Goal: Obtain resource: Obtain resource

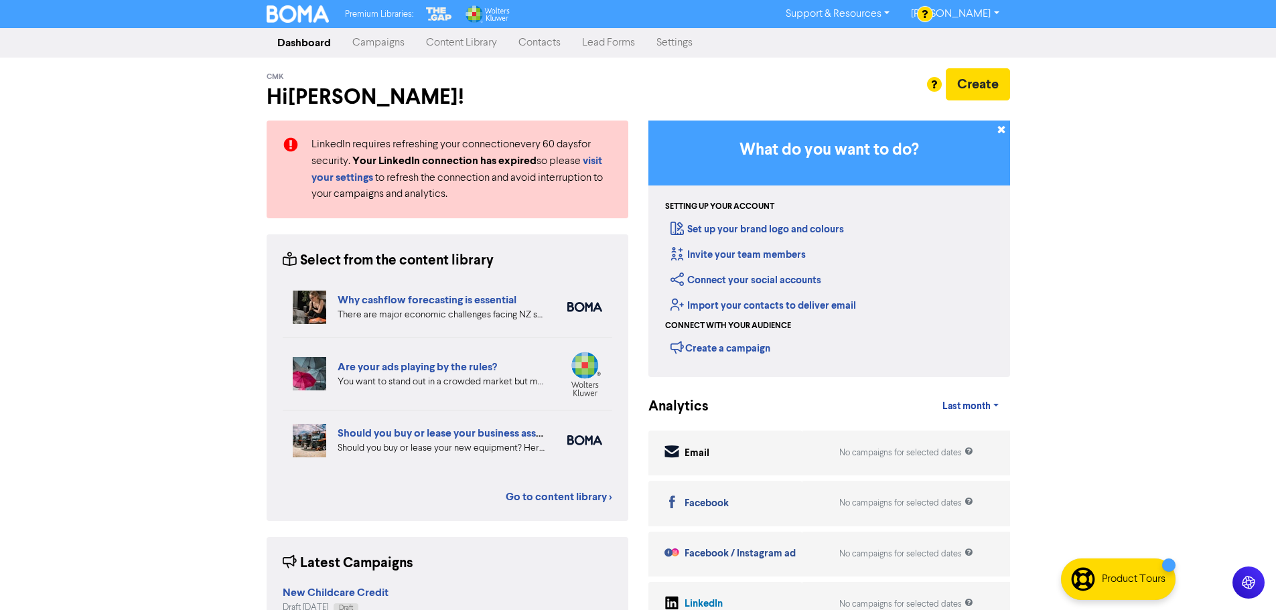
click at [470, 41] on link "Content Library" at bounding box center [461, 42] width 92 height 27
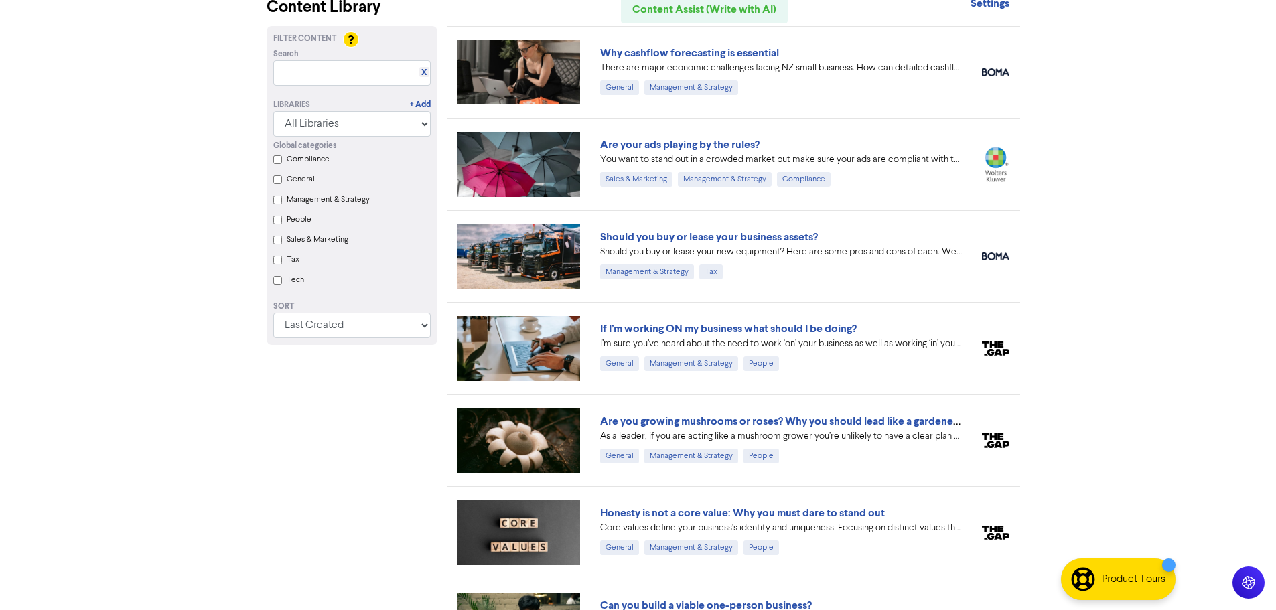
scroll to position [67, 0]
click at [770, 330] on link "If I’m working ON my business what should I be doing?" at bounding box center [728, 329] width 257 height 13
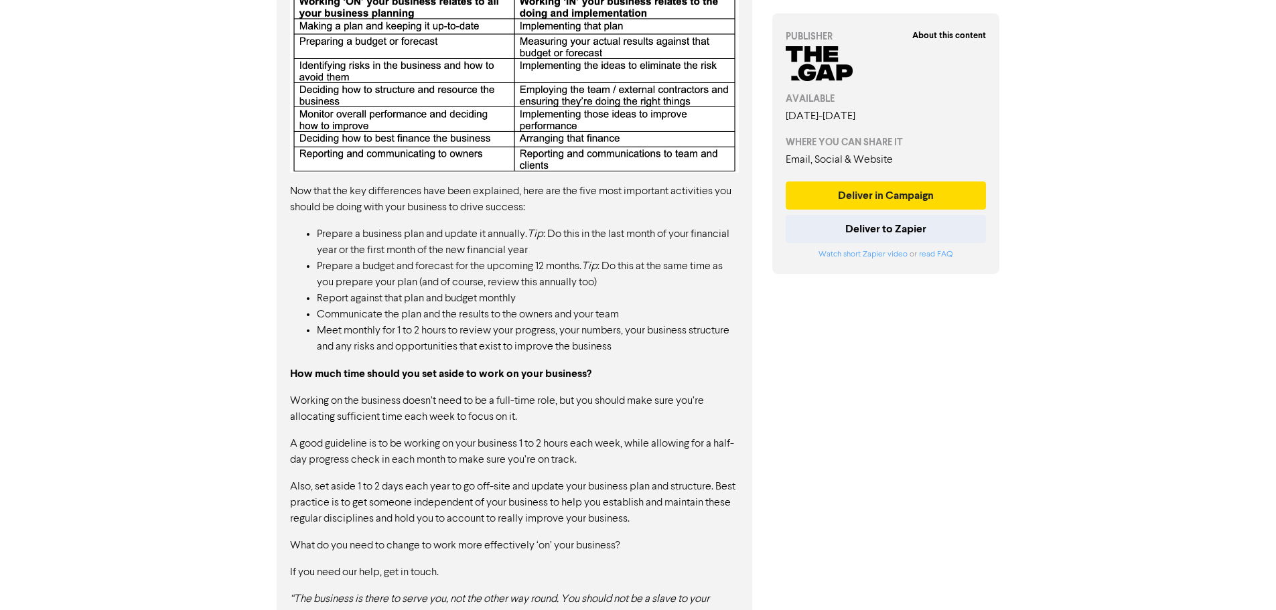
scroll to position [854, 0]
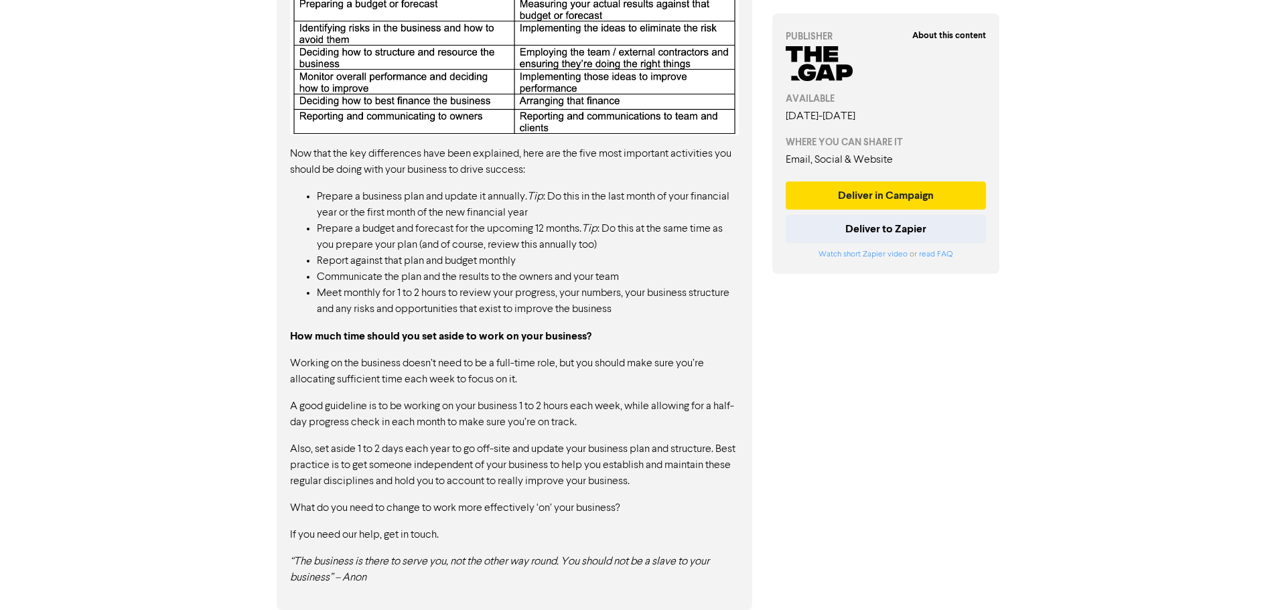
drag, startPoint x: 373, startPoint y: 584, endPoint x: 320, endPoint y: 563, distance: 56.9
click at [320, 563] on p "“The business is there to serve you, not the other way round. You should not be…" at bounding box center [514, 570] width 449 height 32
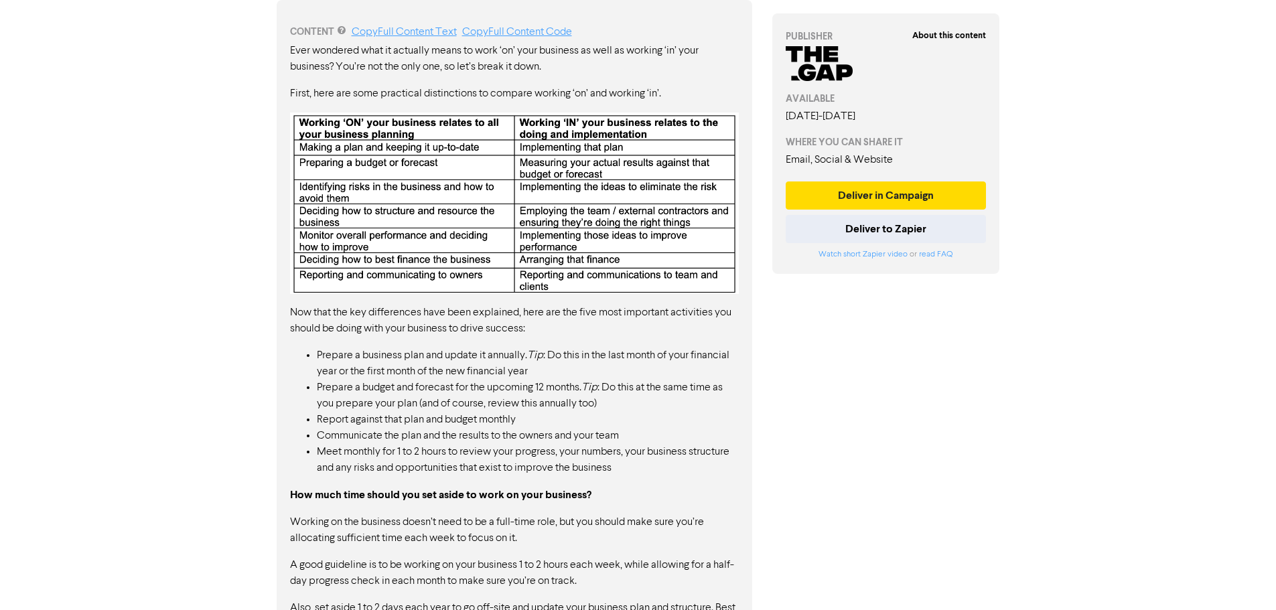
scroll to position [385, 0]
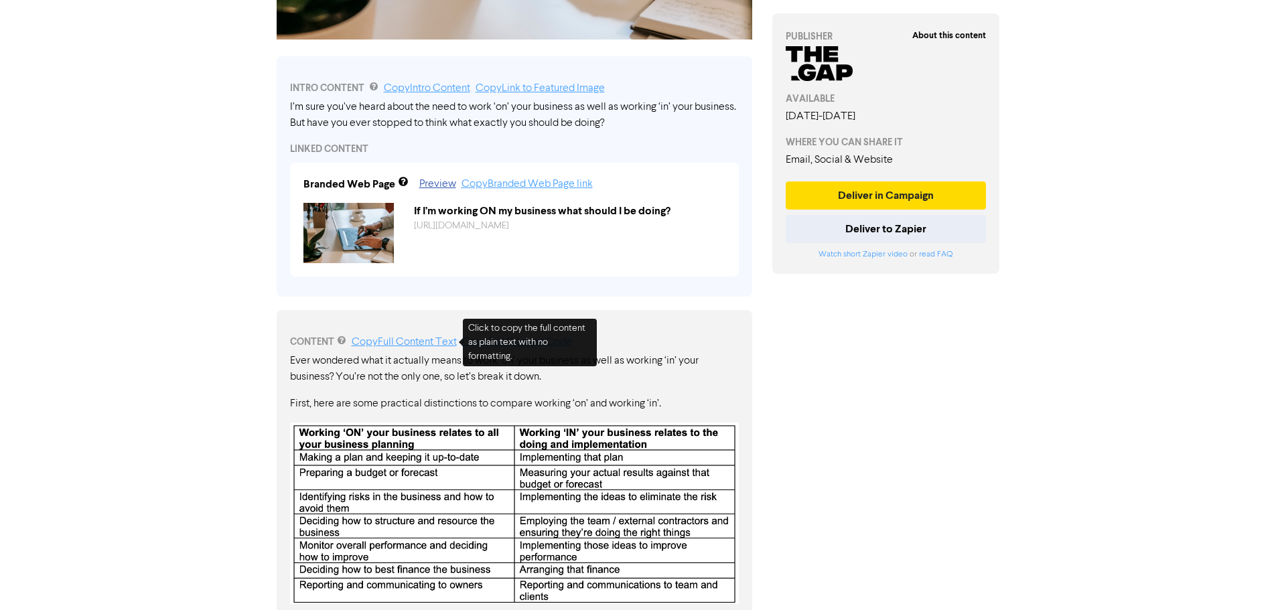
click at [431, 341] on link "Copy Full Content Text" at bounding box center [404, 342] width 105 height 11
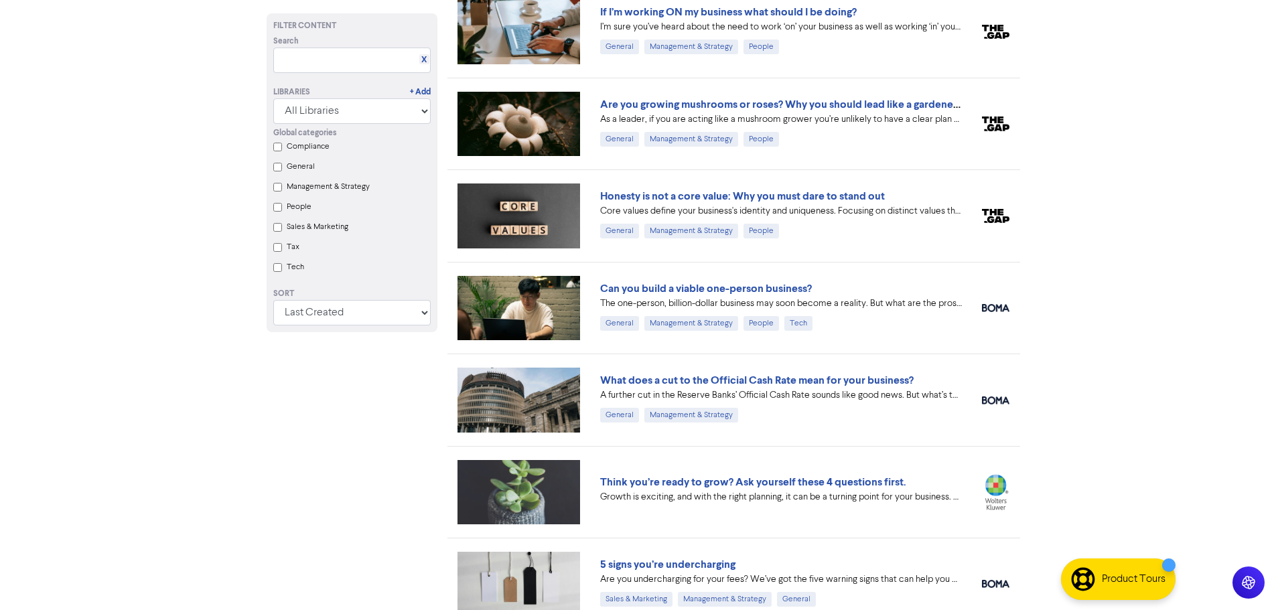
scroll to position [67, 0]
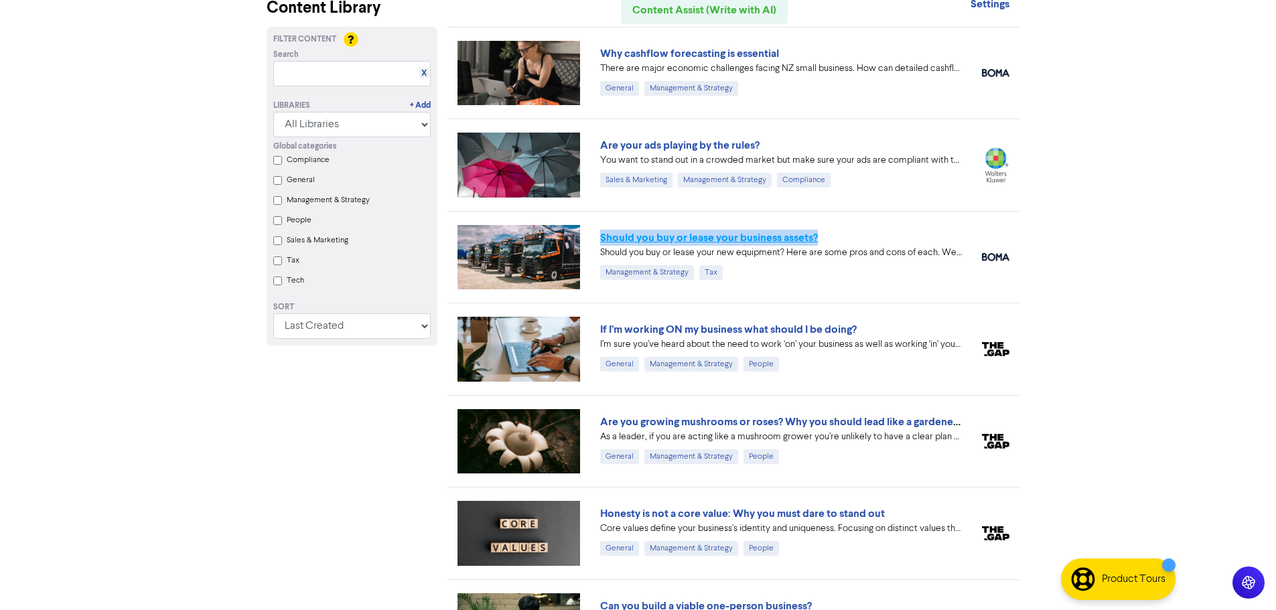
drag, startPoint x: 836, startPoint y: 237, endPoint x: 604, endPoint y: 240, distance: 232.5
click at [604, 241] on div "Should you buy or lease your business assets?" at bounding box center [781, 238] width 362 height 16
copy link "hould you buy or lease your business assets?"
click at [780, 289] on div "Should you buy or lease your business assets? Should you buy or lease your new …" at bounding box center [734, 257] width 573 height 92
drag, startPoint x: 594, startPoint y: 235, endPoint x: 827, endPoint y: 235, distance: 232.5
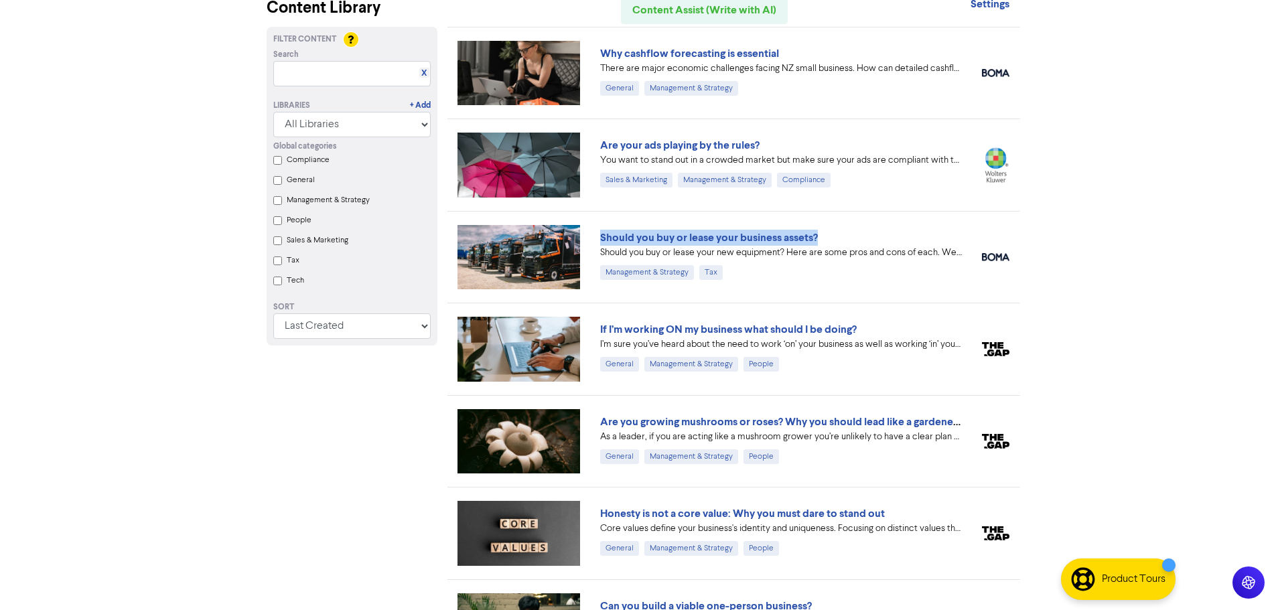
click at [827, 235] on div "Should you buy or lease your business assets? Should you buy or lease your new …" at bounding box center [781, 258] width 382 height 56
copy link "Should you buy or lease your business assets?"
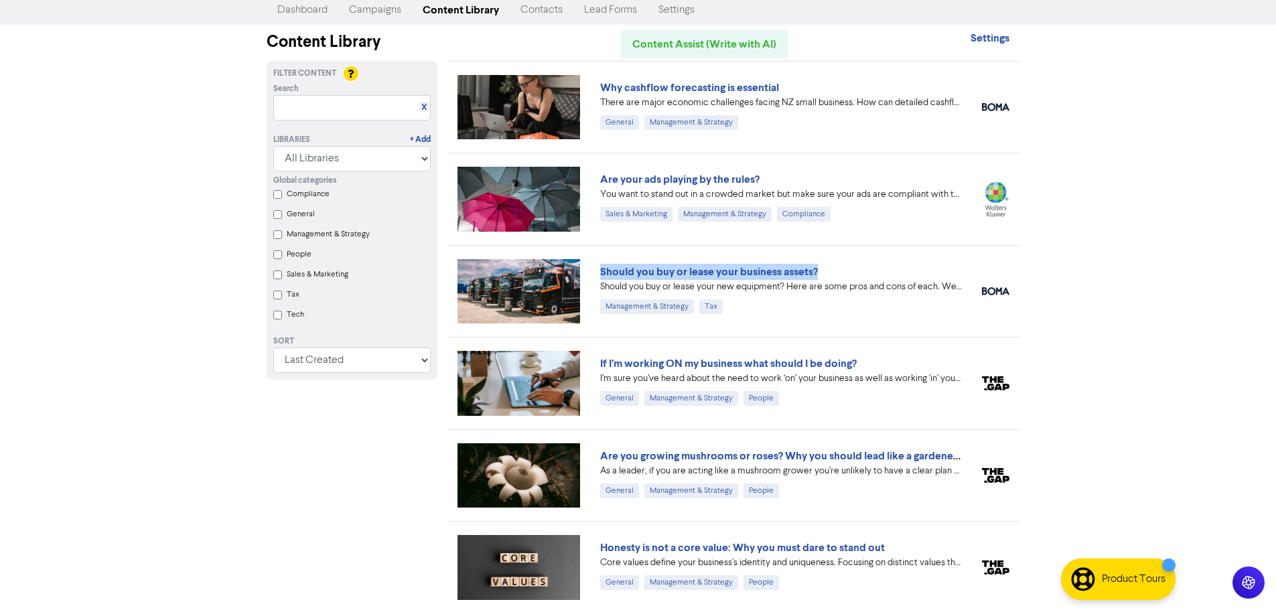
scroll to position [0, 0]
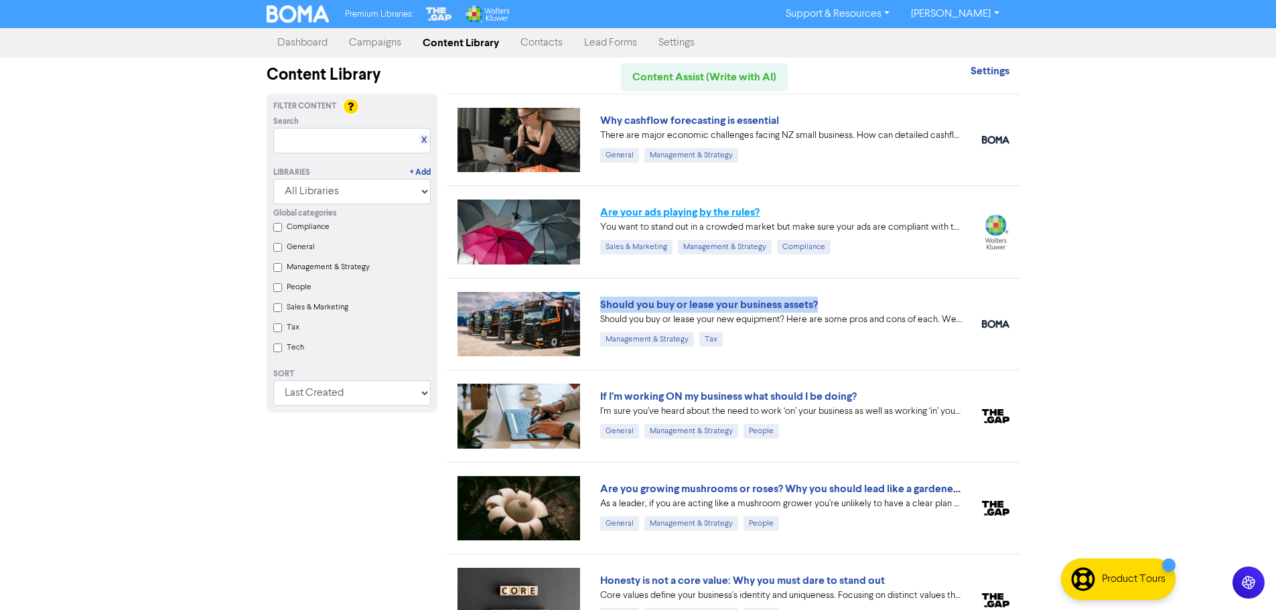
click at [740, 214] on link "Are your ads playing by the rules?" at bounding box center [679, 212] width 159 height 13
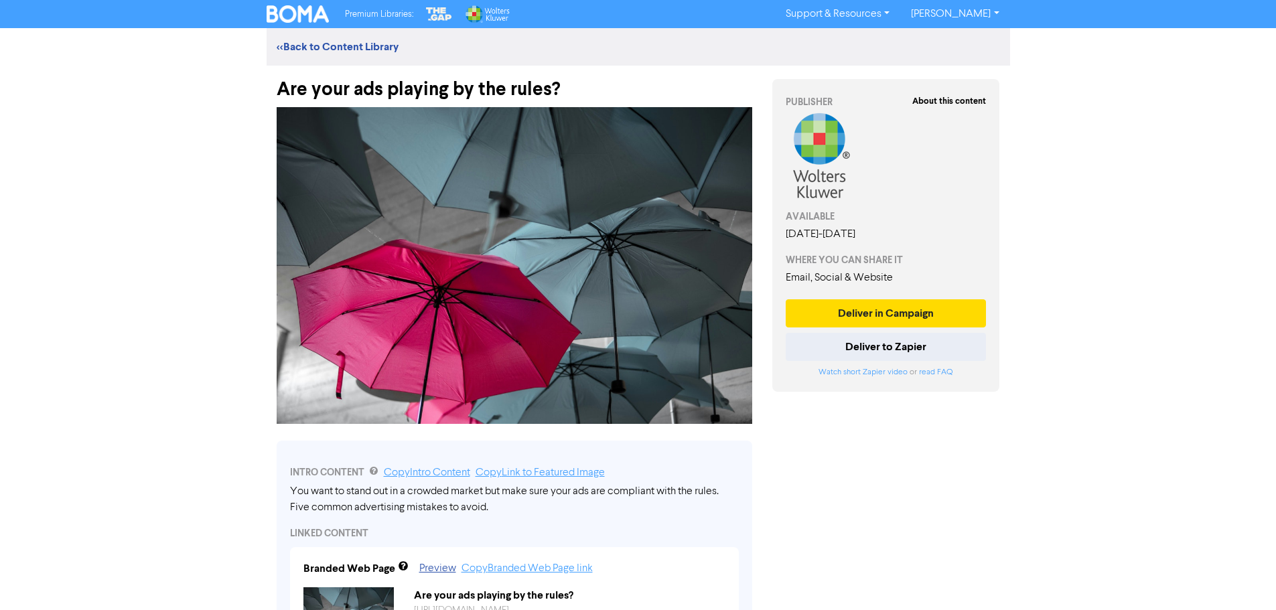
click at [318, 36] on div "<< Back to Content Library" at bounding box center [639, 47] width 744 height 38
click at [325, 49] on link "<< Back to Content Library" at bounding box center [338, 46] width 122 height 13
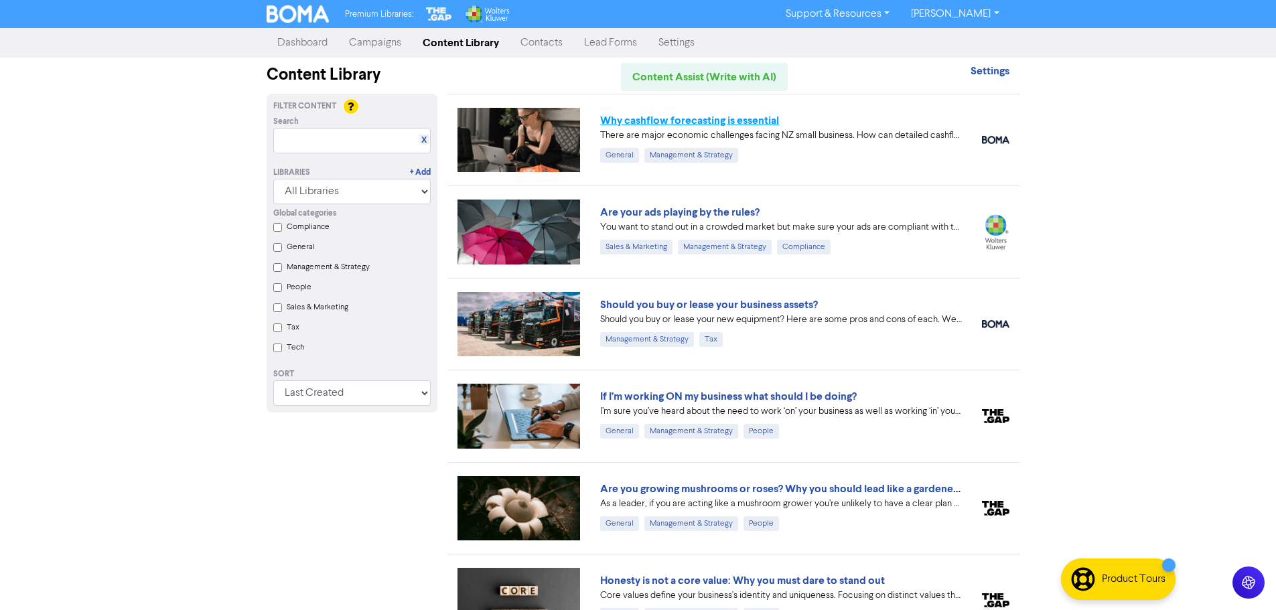
click at [712, 120] on link "Why cashflow forecasting is essential" at bounding box center [689, 120] width 179 height 13
